Goal: Task Accomplishment & Management: Use online tool/utility

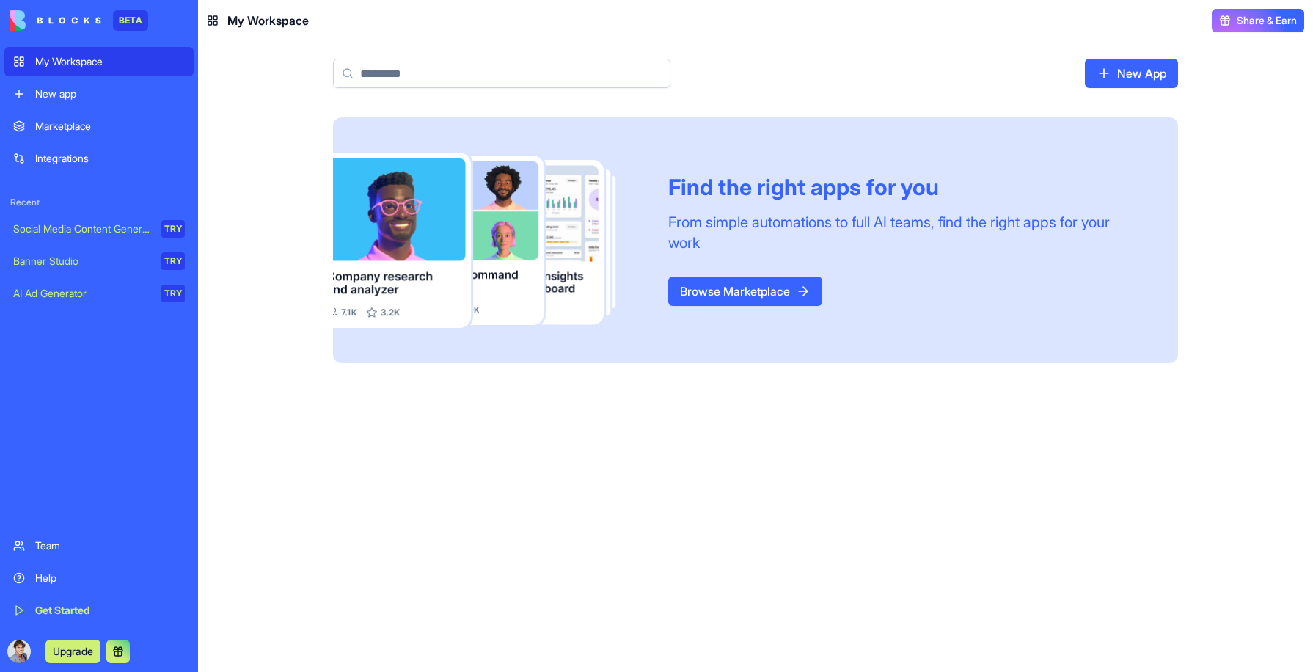
click at [97, 97] on div "New app" at bounding box center [110, 94] width 150 height 15
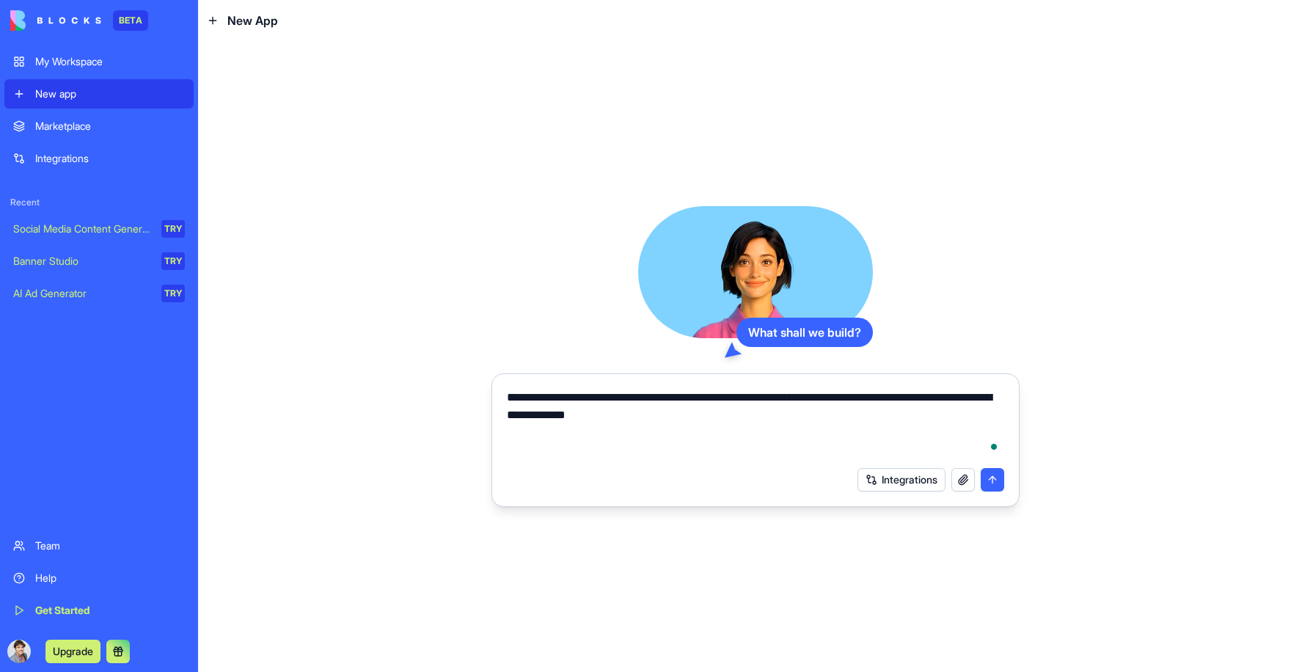
type textarea "**********"
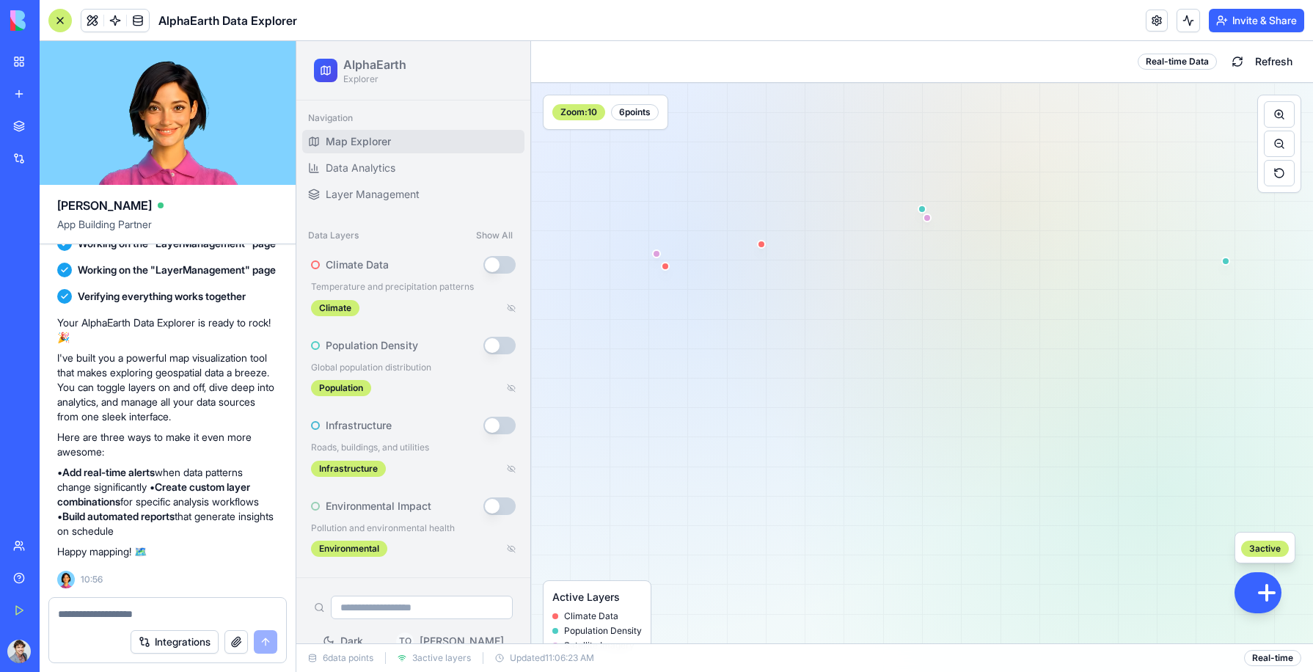
scroll to position [1, 0]
drag, startPoint x: 805, startPoint y: 268, endPoint x: 972, endPoint y: 210, distance: 177.2
click at [972, 210] on div at bounding box center [922, 377] width 782 height 590
click at [1269, 146] on button at bounding box center [1278, 143] width 31 height 26
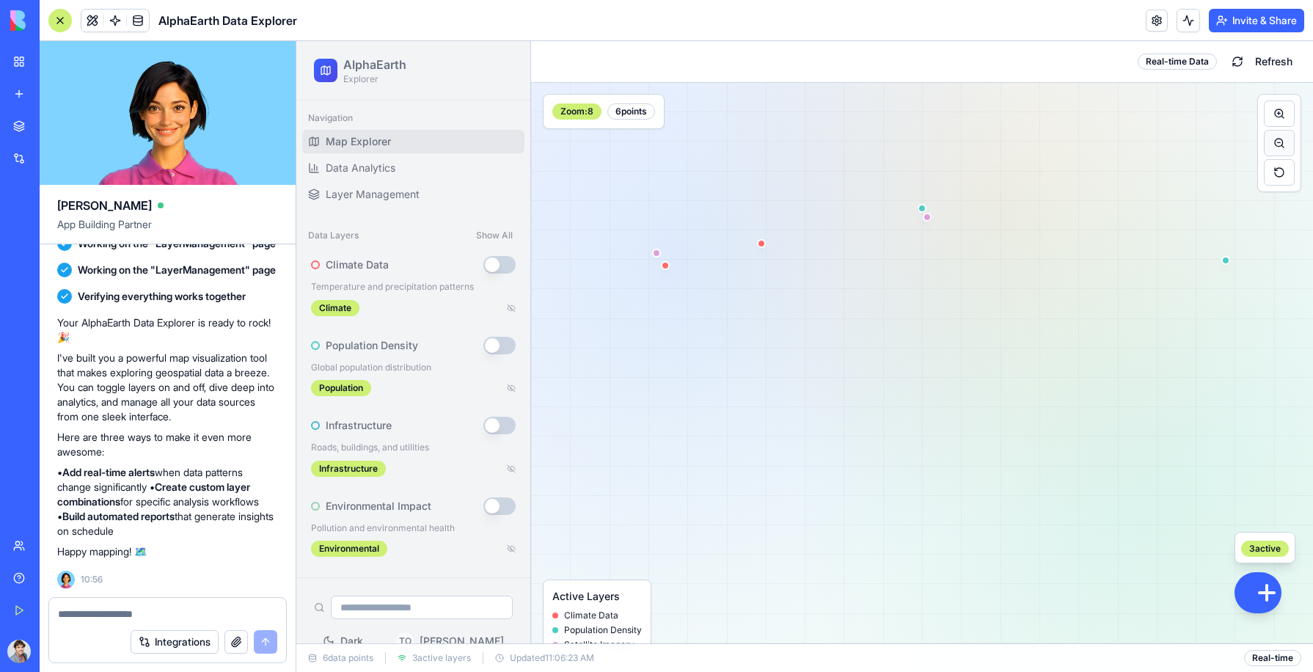
click at [1269, 146] on button at bounding box center [1278, 143] width 31 height 26
click at [1270, 117] on button at bounding box center [1278, 113] width 31 height 26
click at [483, 263] on button "button" at bounding box center [499, 265] width 32 height 18
click at [483, 342] on button "button" at bounding box center [499, 346] width 32 height 18
click at [483, 421] on button "button" at bounding box center [499, 426] width 32 height 18
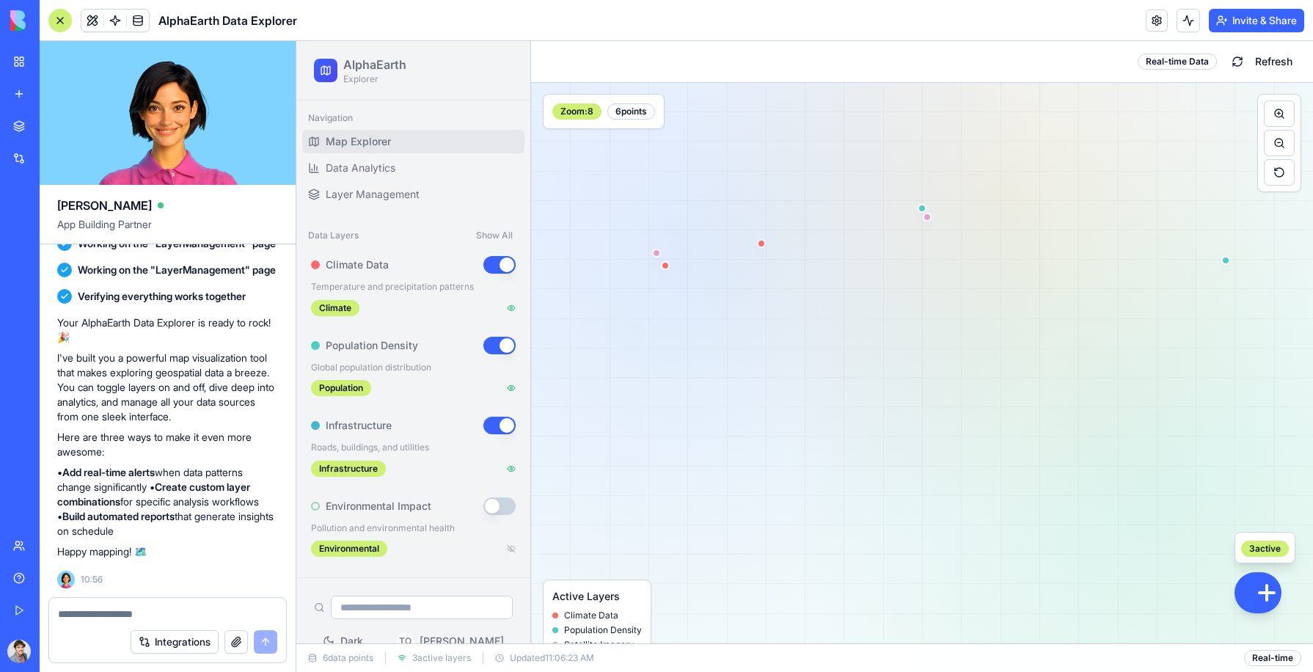
click at [491, 264] on button "button" at bounding box center [499, 265] width 32 height 18
click at [494, 342] on button "button" at bounding box center [499, 346] width 32 height 18
click at [491, 425] on button "button" at bounding box center [499, 426] width 32 height 18
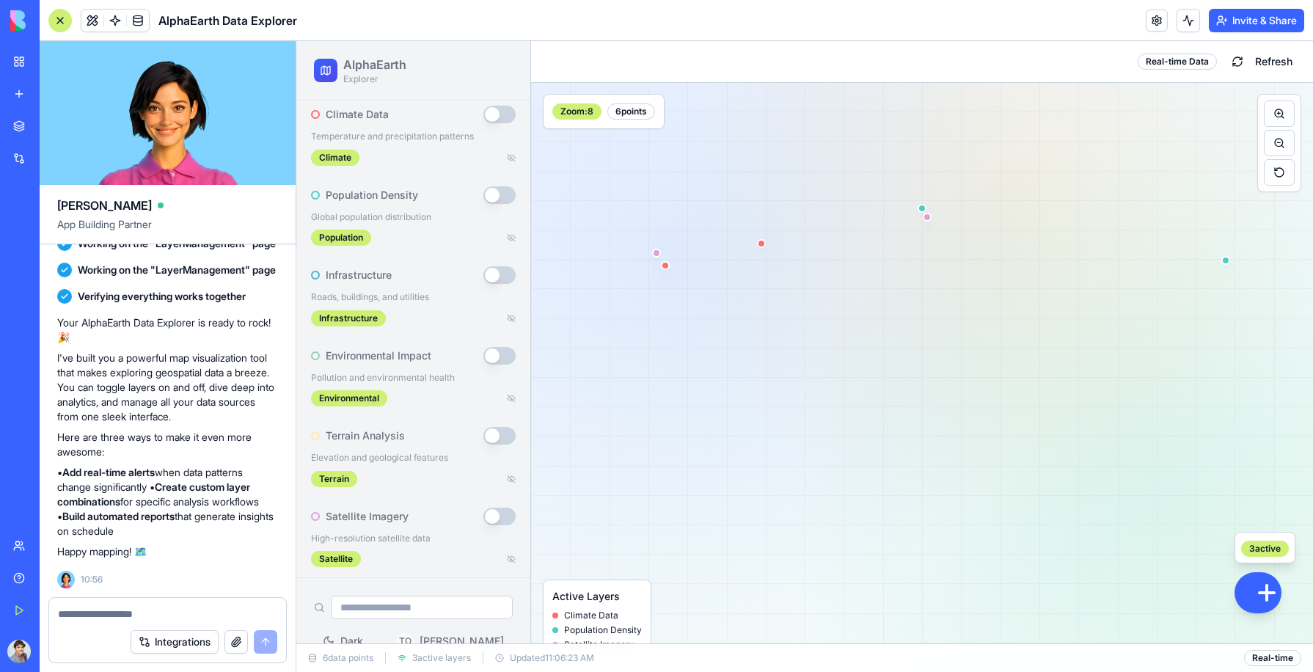
scroll to position [155, 0]
click at [483, 433] on button "button" at bounding box center [499, 431] width 32 height 18
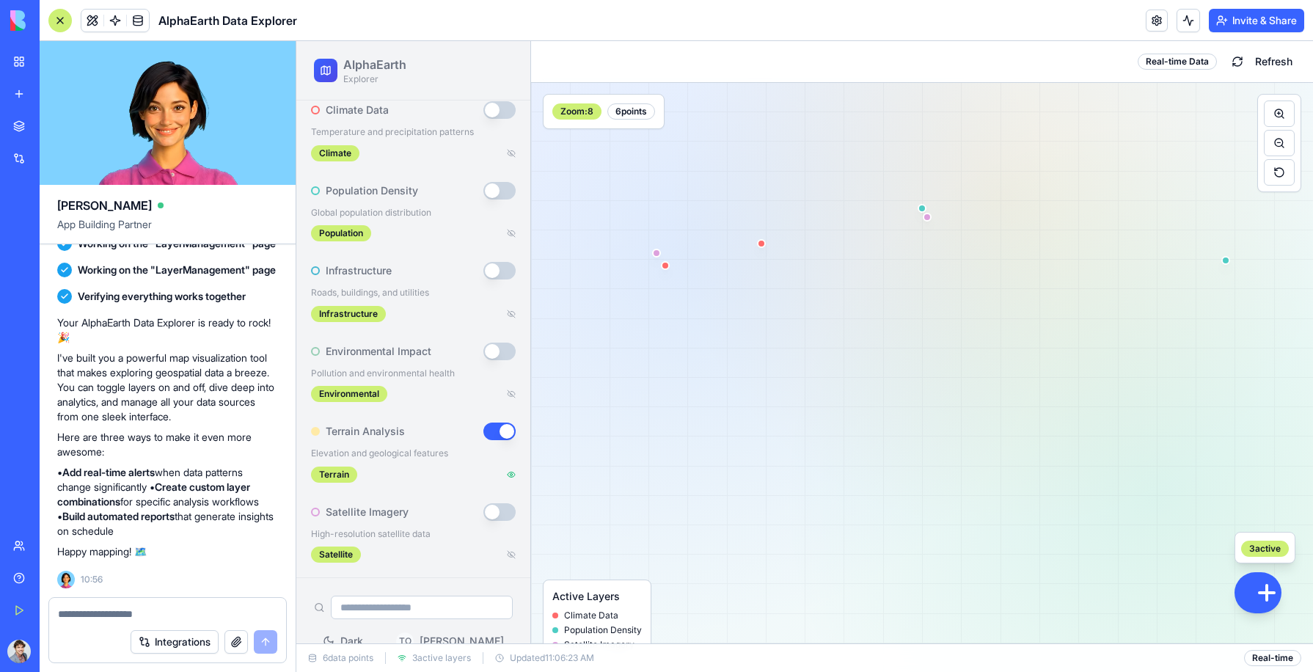
click at [494, 430] on button "button" at bounding box center [499, 431] width 32 height 18
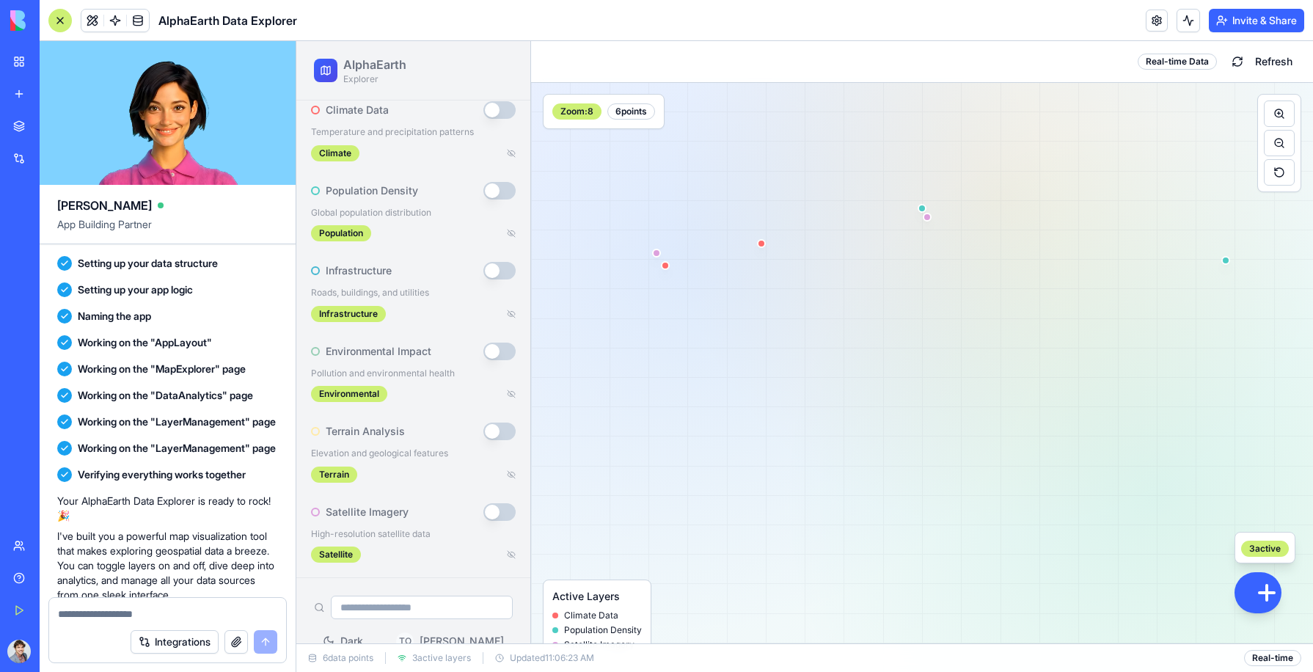
scroll to position [457, 0]
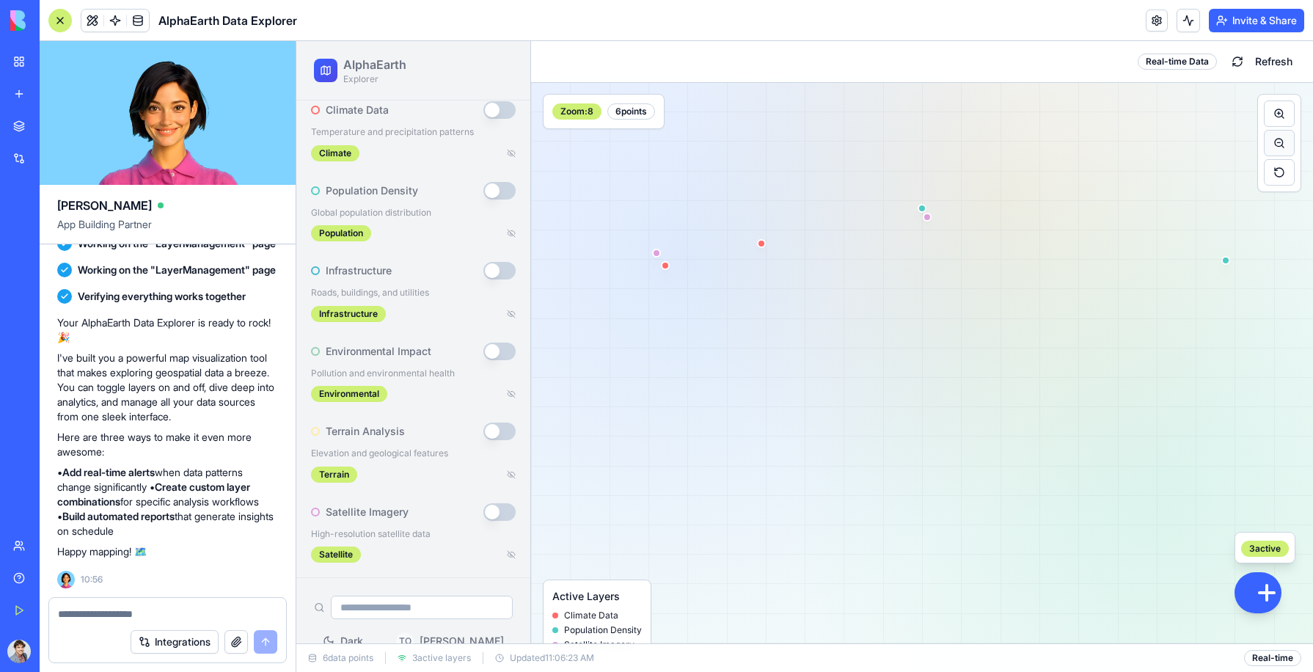
click at [1269, 135] on button at bounding box center [1278, 143] width 31 height 26
click at [1269, 109] on button at bounding box center [1278, 113] width 31 height 26
click at [1258, 595] on div at bounding box center [1267, 593] width 18 height 18
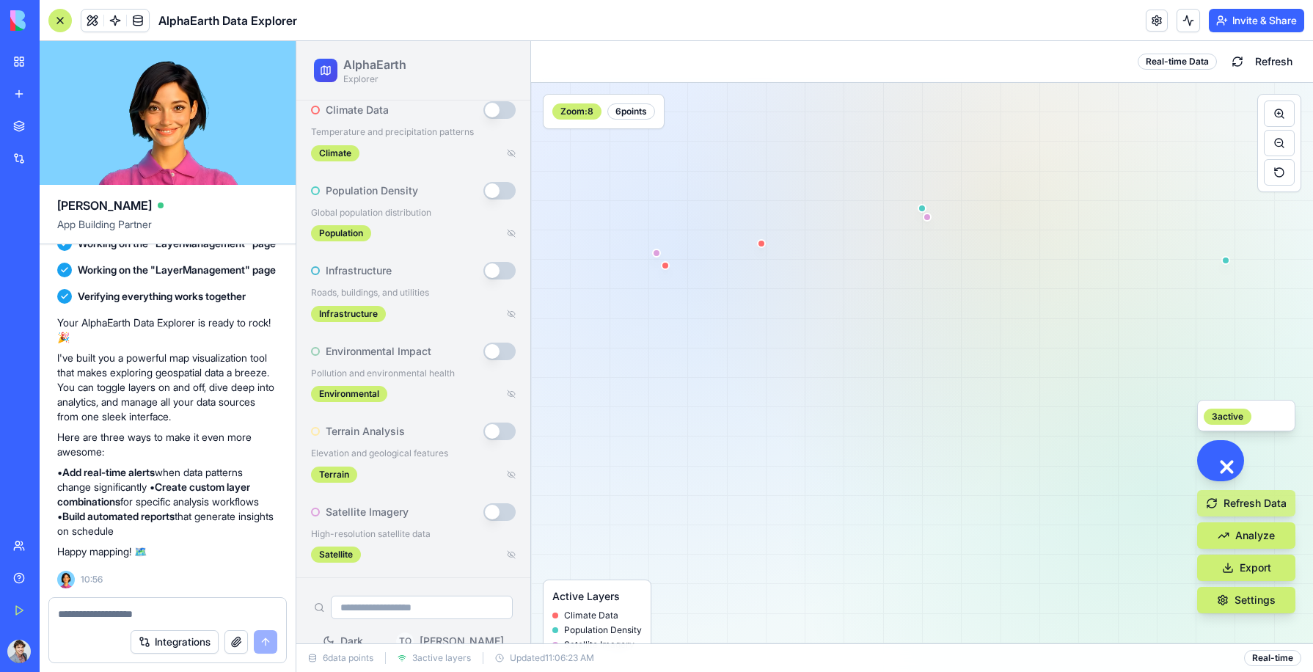
click at [1233, 503] on button "Refresh Data" at bounding box center [1246, 503] width 98 height 26
